Goal: Participate in discussion: Engage in conversation with other users on a specific topic

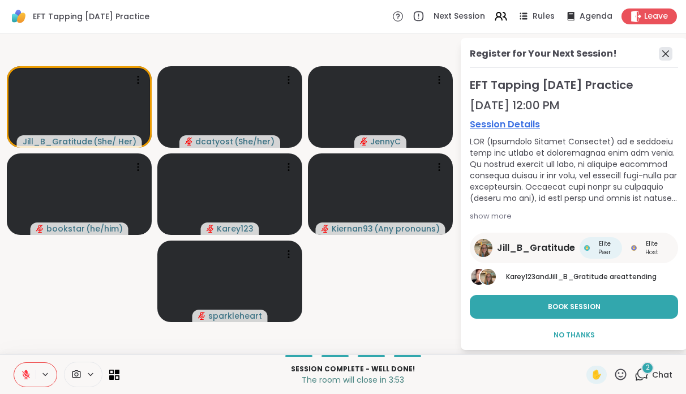
click at [663, 55] on icon at bounding box center [666, 53] width 7 height 7
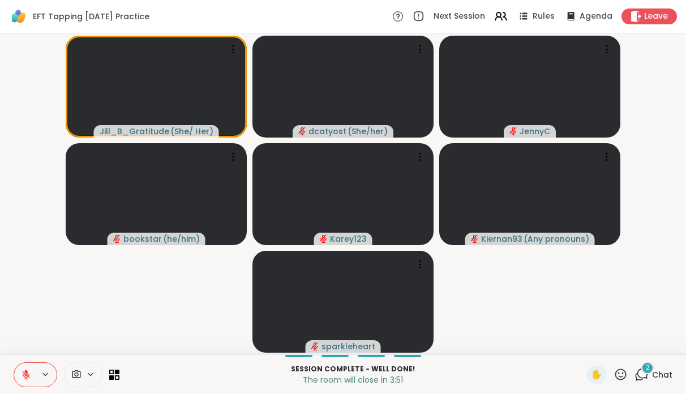
click at [645, 374] on icon at bounding box center [642, 375] width 14 height 14
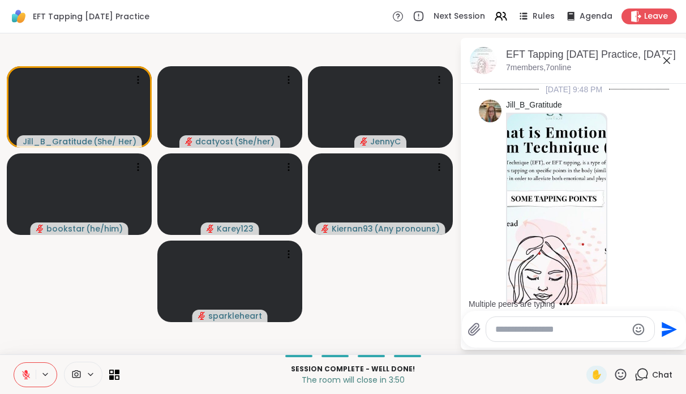
scroll to position [2291, 0]
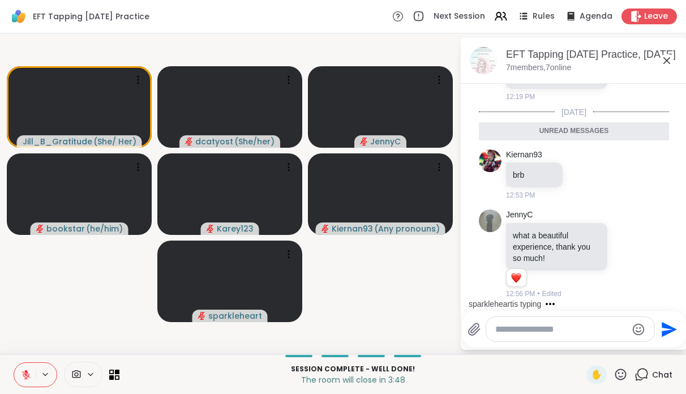
click at [531, 331] on textarea "Type your message" at bounding box center [562, 329] width 132 height 11
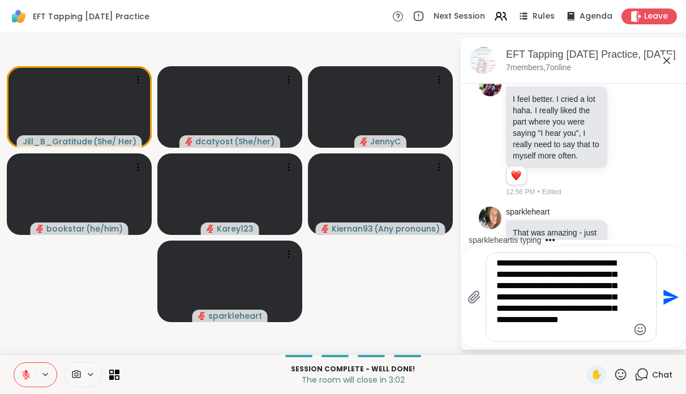
scroll to position [2635, 0]
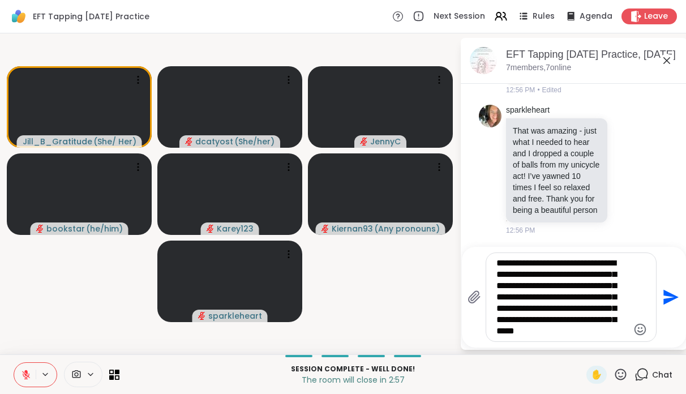
type textarea "**********"
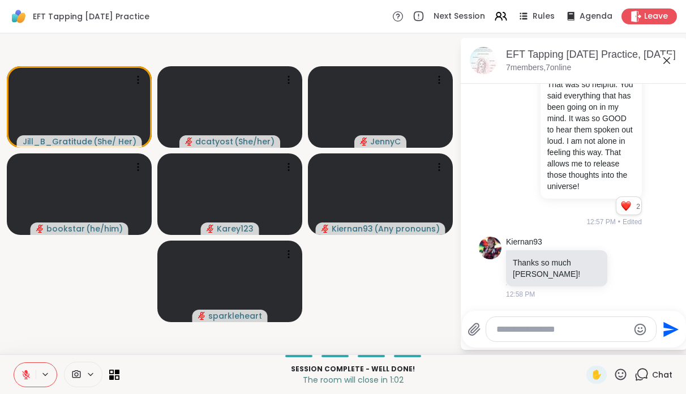
scroll to position [2854, 0]
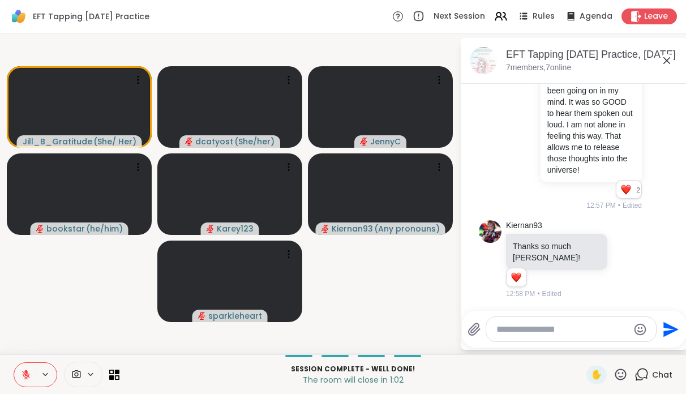
click at [518, 331] on textarea "Type your message" at bounding box center [563, 329] width 132 height 11
type textarea "**********"
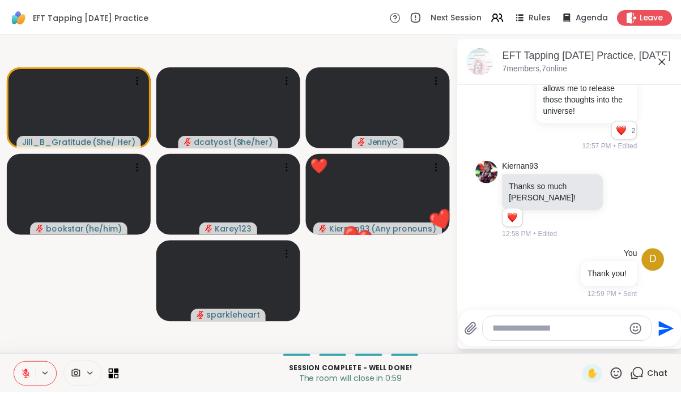
scroll to position [2914, 0]
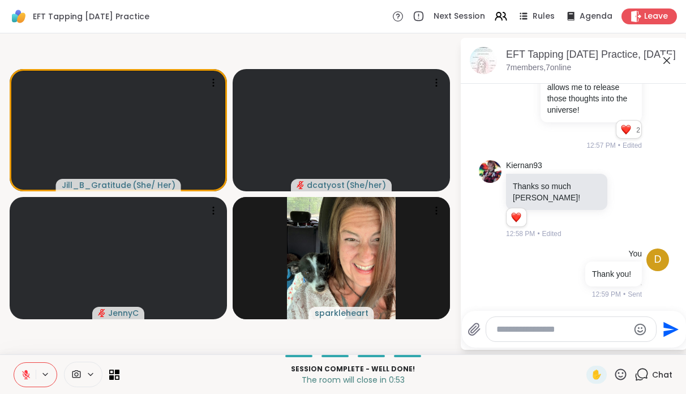
click at [668, 62] on icon at bounding box center [667, 61] width 14 height 14
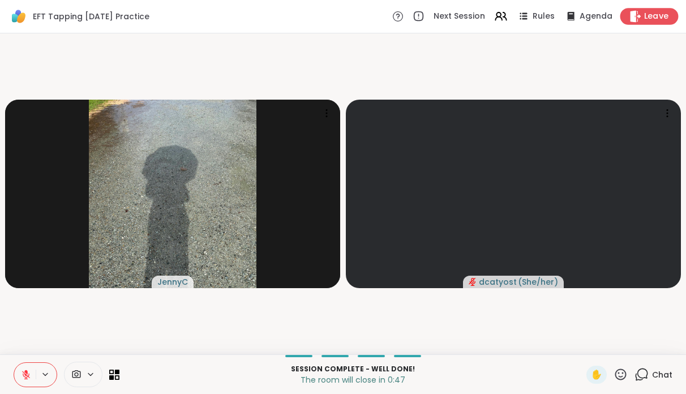
click at [653, 13] on span "Leave" at bounding box center [657, 17] width 25 height 12
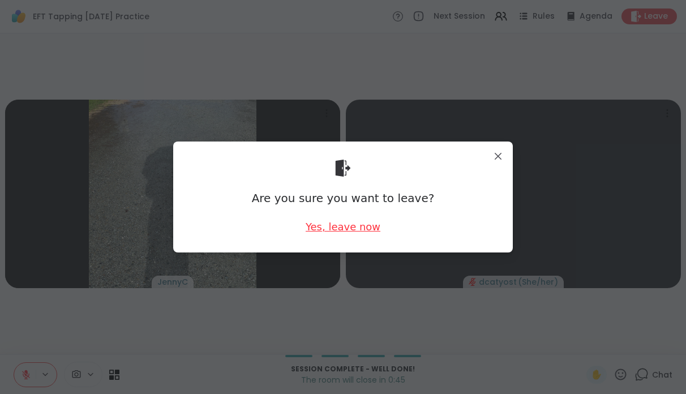
click at [349, 227] on div "Yes, leave now" at bounding box center [343, 227] width 75 height 14
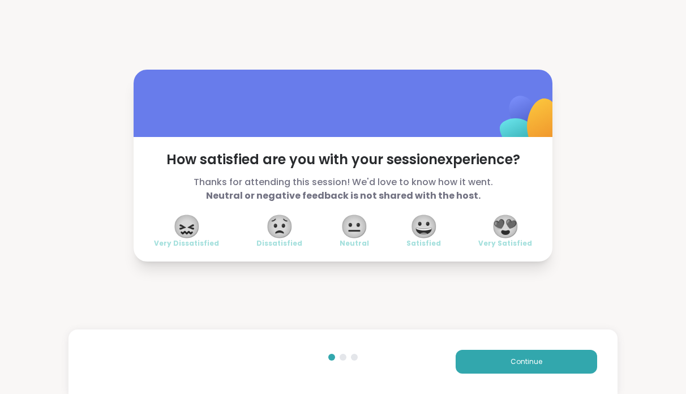
click at [513, 228] on span "😍" at bounding box center [506, 226] width 28 height 20
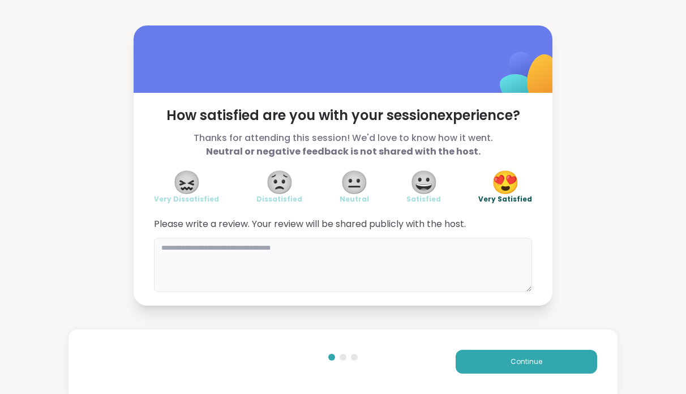
click at [372, 266] on textarea at bounding box center [343, 265] width 378 height 54
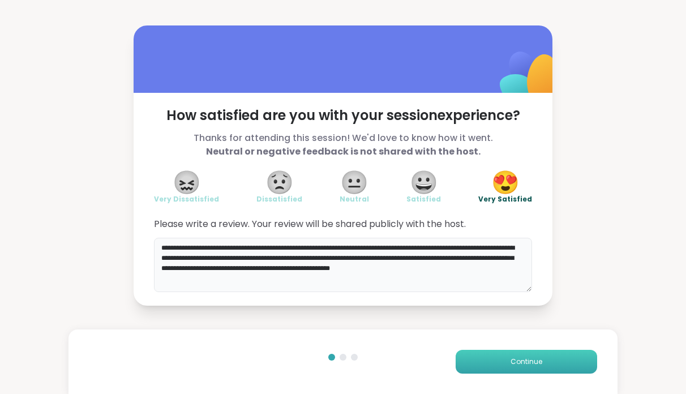
type textarea "**********"
click at [488, 359] on button "Continue" at bounding box center [527, 362] width 142 height 24
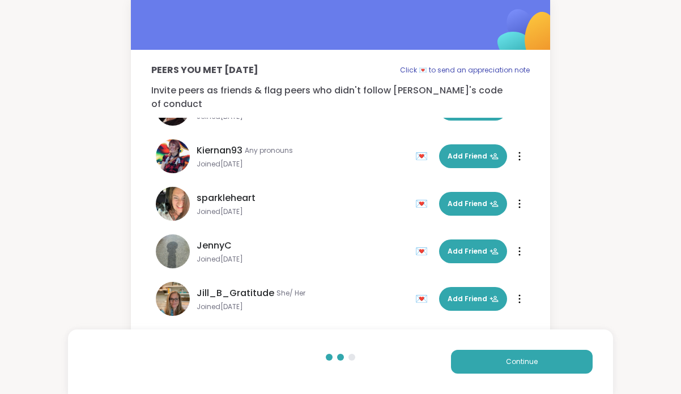
scroll to position [82, 0]
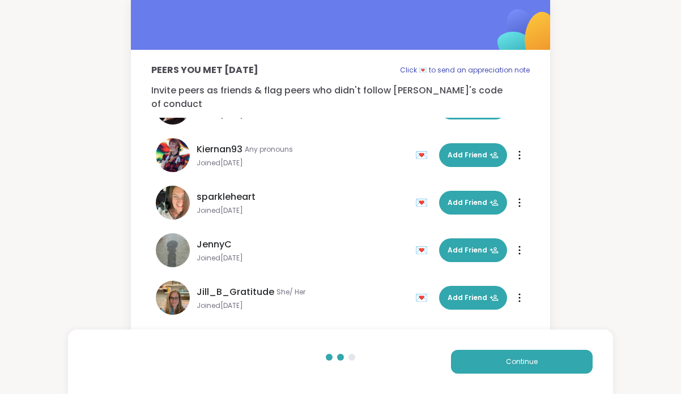
click at [416, 289] on div "💌" at bounding box center [423, 298] width 17 height 18
click at [492, 360] on button "Continue" at bounding box center [522, 362] width 142 height 24
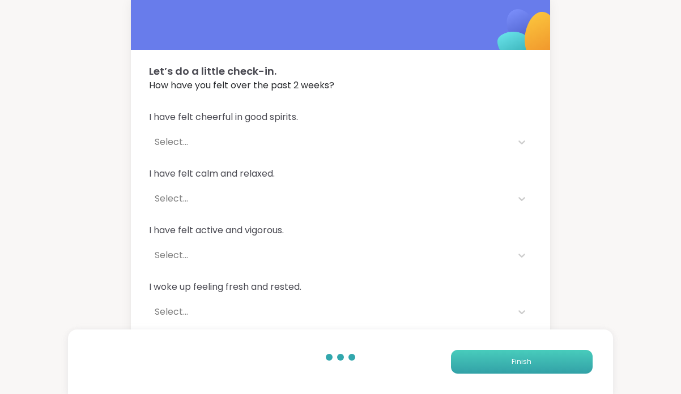
click at [521, 360] on span "Finish" at bounding box center [521, 362] width 20 height 10
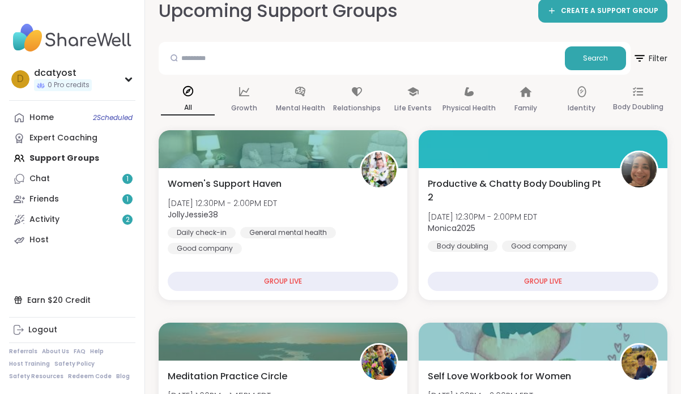
scroll to position [16, 0]
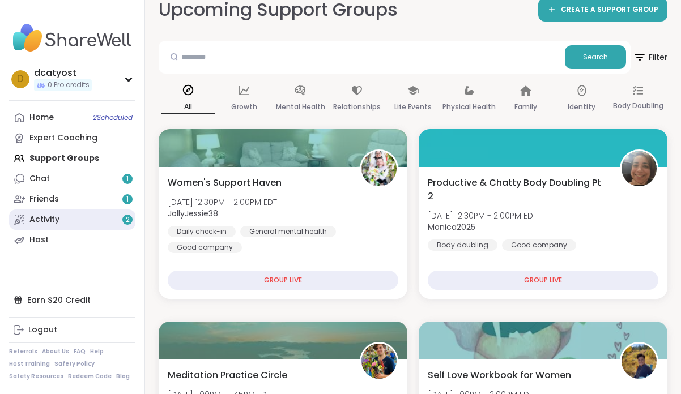
click at [56, 219] on div "Activity 2" at bounding box center [44, 219] width 30 height 11
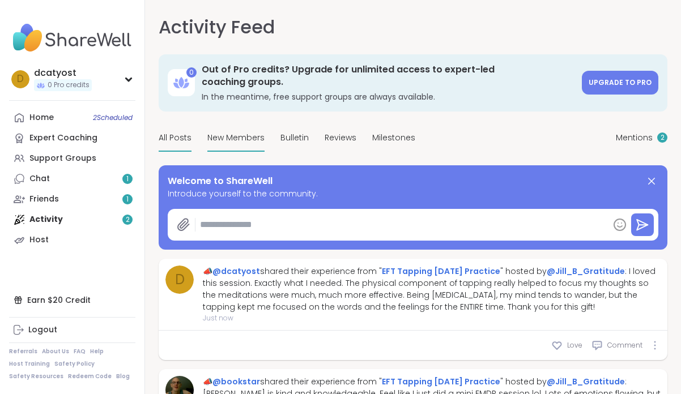
click at [245, 132] on span "New Members" at bounding box center [235, 138] width 57 height 12
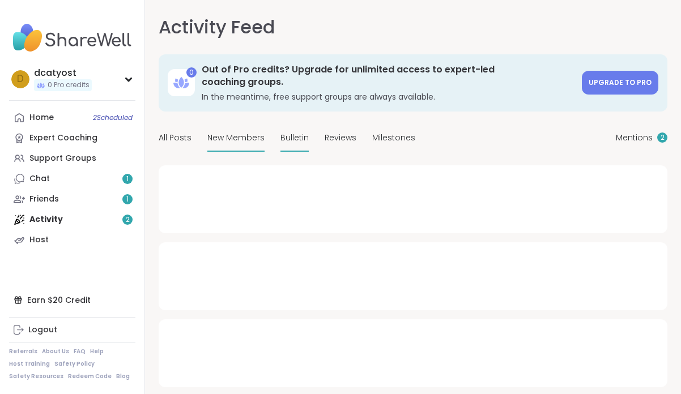
type textarea "*"
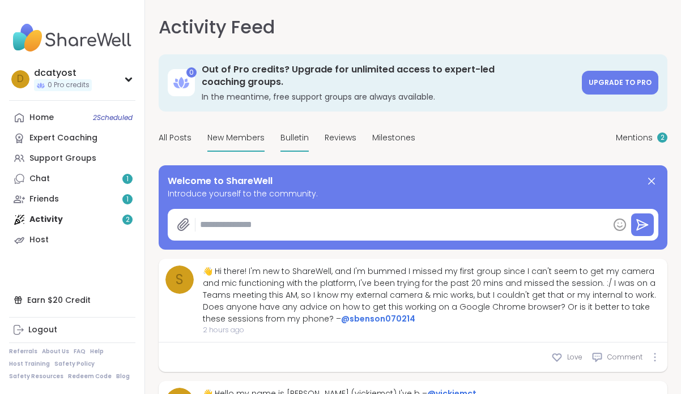
click at [296, 132] on span "Bulletin" at bounding box center [294, 138] width 28 height 12
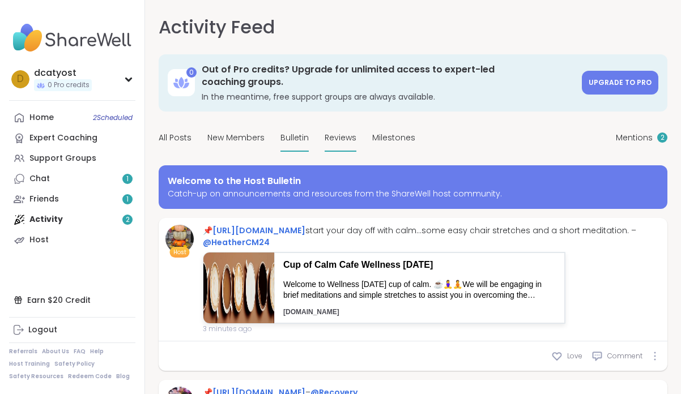
click at [336, 132] on span "Reviews" at bounding box center [341, 138] width 32 height 12
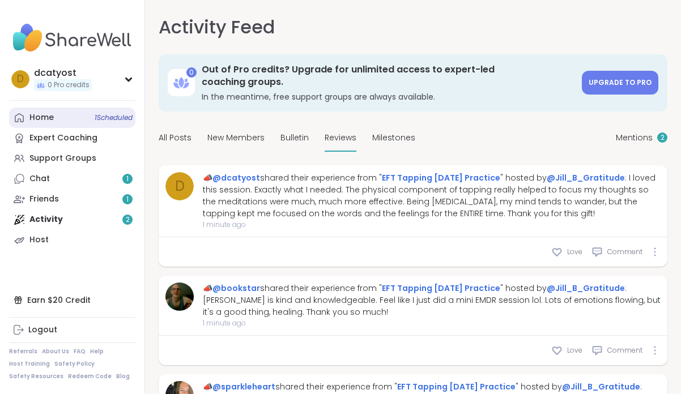
click at [44, 117] on div "Home 1 Scheduled" at bounding box center [41, 117] width 24 height 11
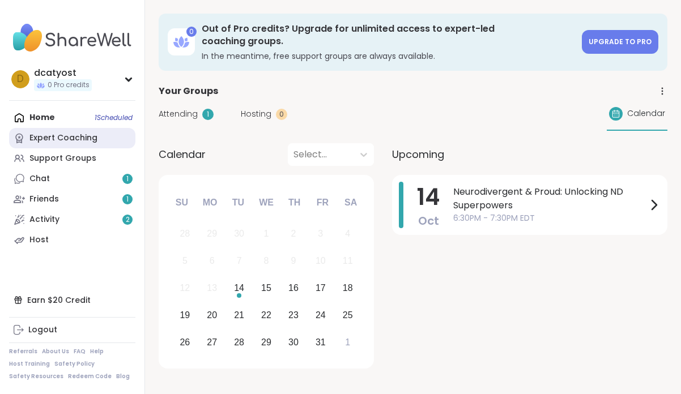
click at [82, 140] on div "Expert Coaching" at bounding box center [63, 138] width 68 height 11
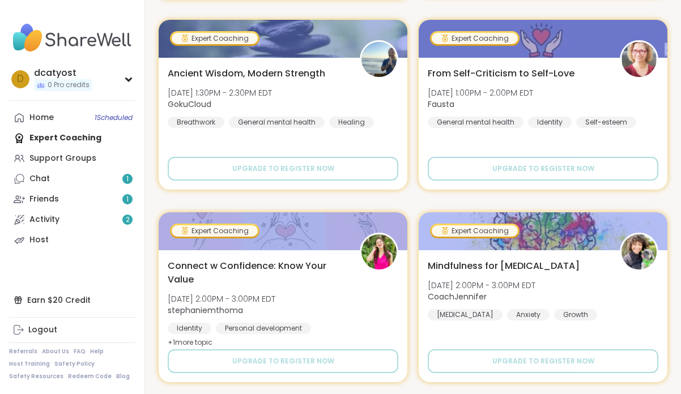
scroll to position [1963, 0]
